Goal: Navigation & Orientation: Find specific page/section

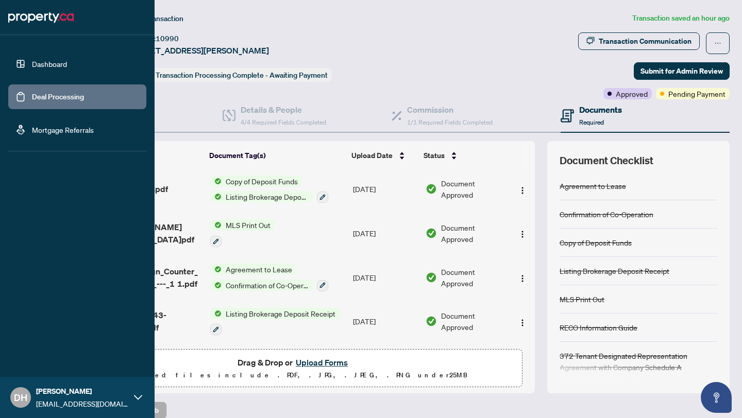
click at [32, 66] on link "Dashboard" at bounding box center [49, 63] width 35 height 9
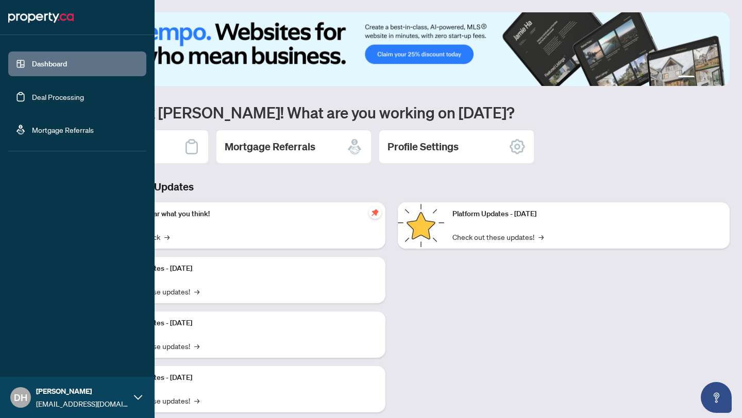
click at [60, 100] on link "Deal Processing" at bounding box center [58, 96] width 52 height 9
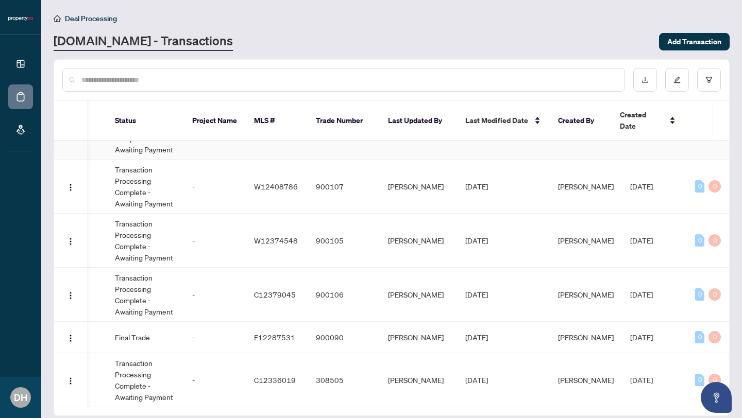
scroll to position [0, 320]
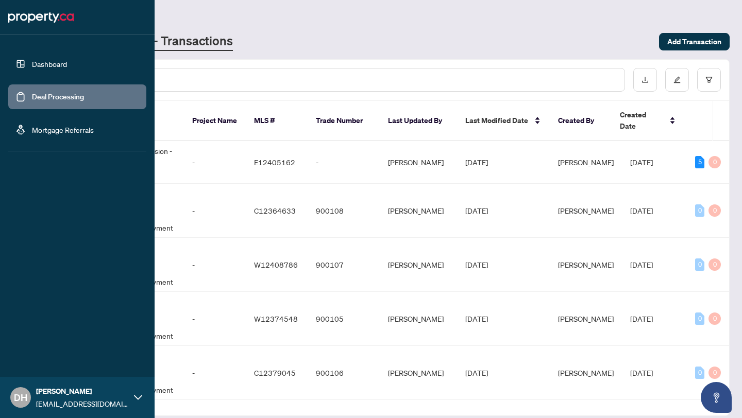
click at [32, 62] on link "Dashboard" at bounding box center [49, 63] width 35 height 9
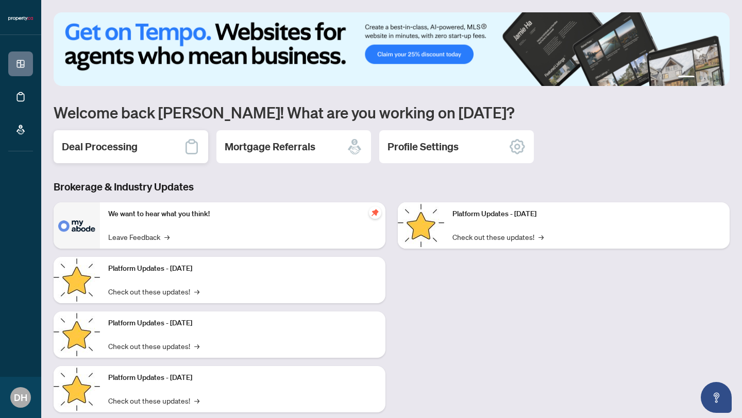
click at [138, 149] on div "Deal Processing" at bounding box center [131, 146] width 154 height 33
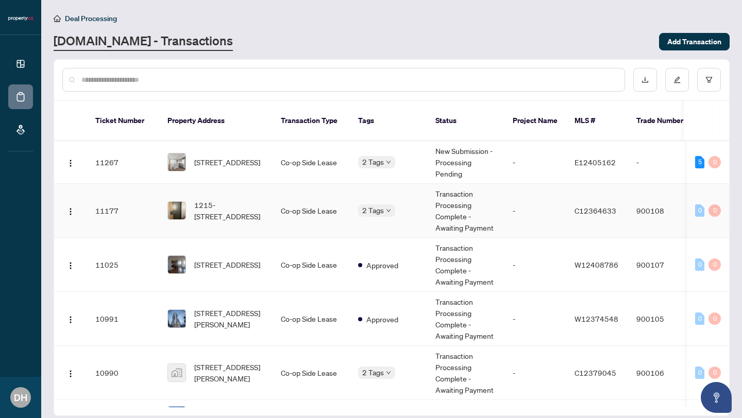
scroll to position [81, 0]
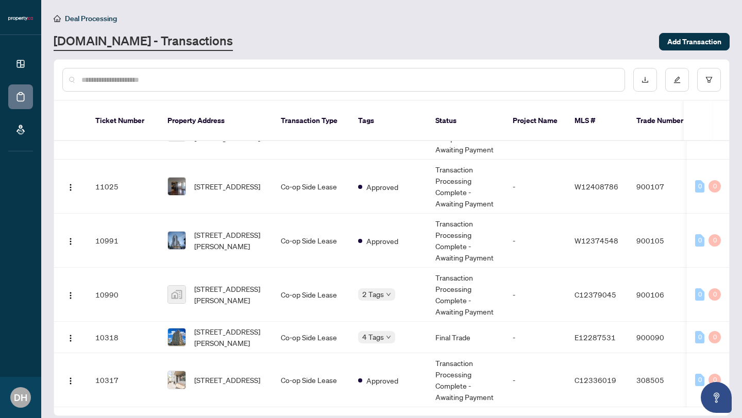
drag, startPoint x: 254, startPoint y: 395, endPoint x: 492, endPoint y: 404, distance: 237.6
click at [493, 406] on main "Deal Processing [DOMAIN_NAME] - Transactions Add Transaction Ticket Number Prop…" at bounding box center [391, 209] width 700 height 418
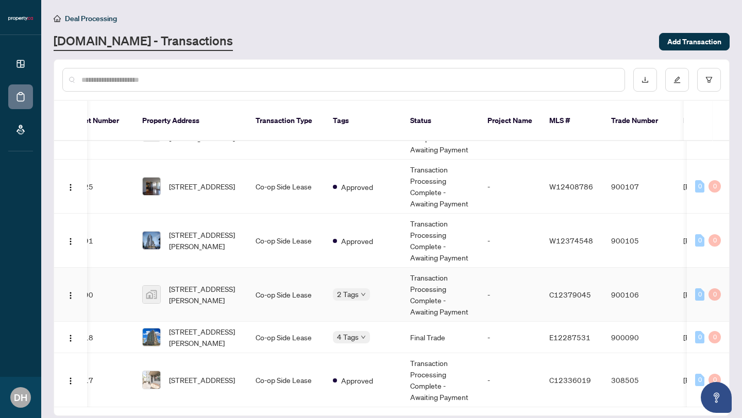
scroll to position [0, 0]
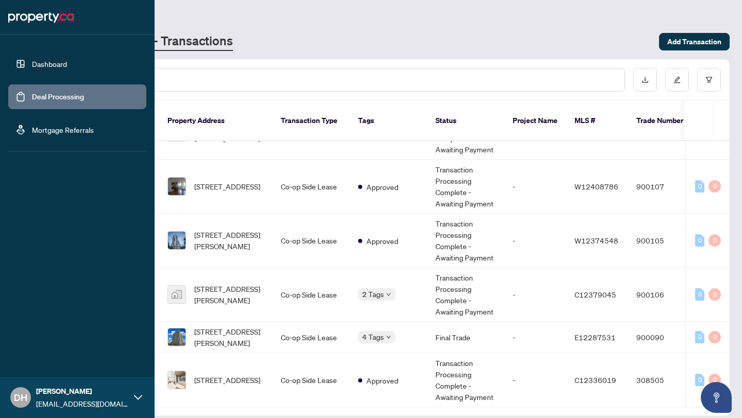
click at [32, 132] on link "Mortgage Referrals" at bounding box center [63, 129] width 62 height 9
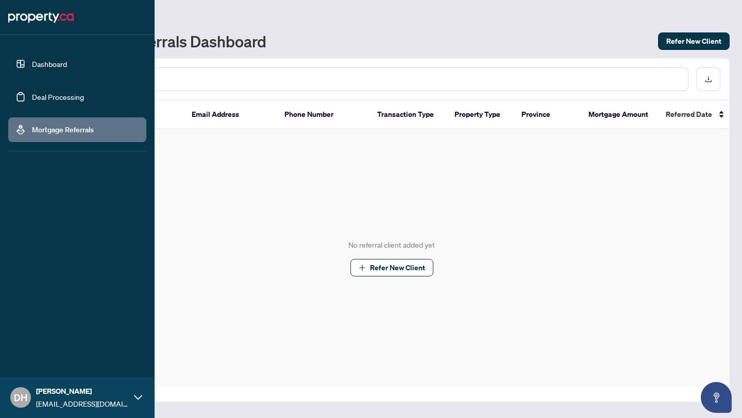
click at [38, 67] on link "Dashboard" at bounding box center [49, 63] width 35 height 9
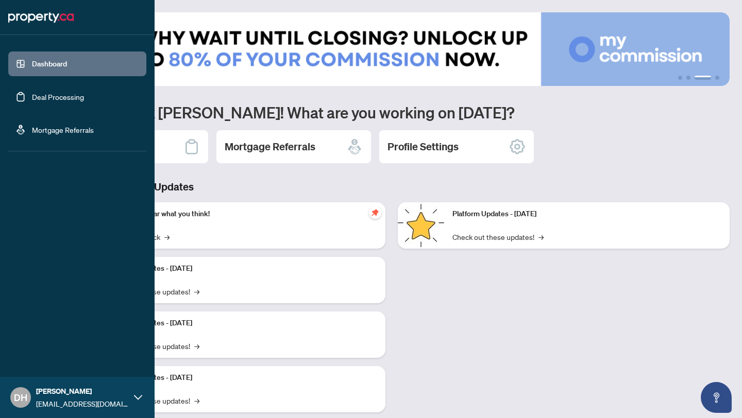
click at [54, 96] on link "Deal Processing" at bounding box center [58, 96] width 52 height 9
